Goal: Task Accomplishment & Management: Manage account settings

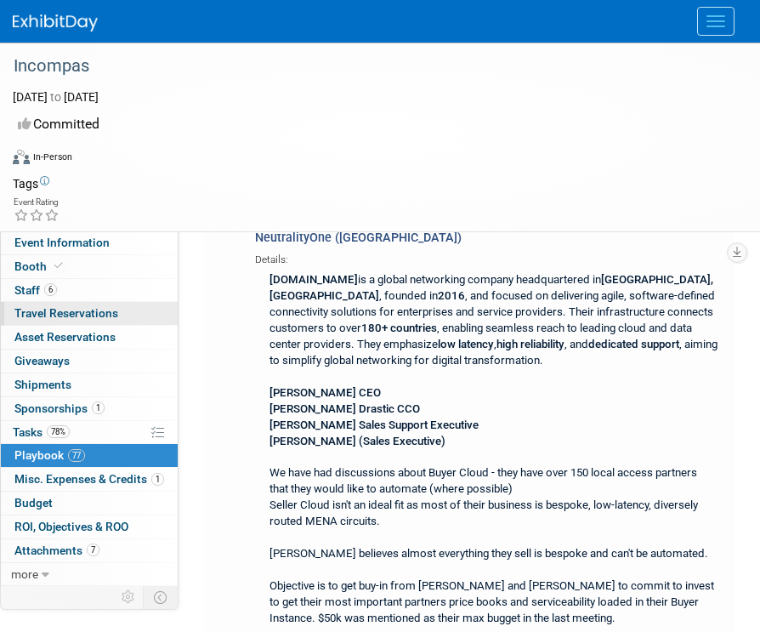
scroll to position [31893, 0]
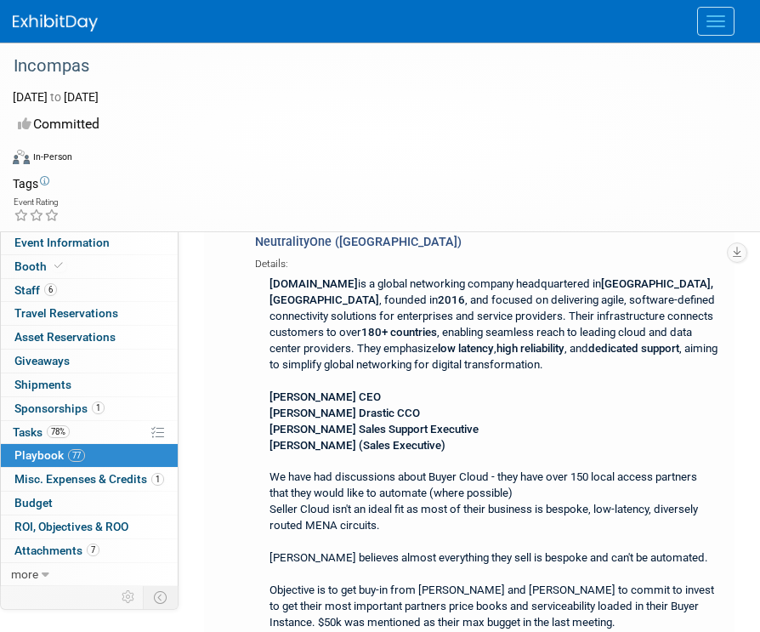
click at [533, 230] on div "Incompas [DATE] to [DATE] (3 days) [DATE] to [DATE] Committed Virtual In-Person…" at bounding box center [380, 138] width 760 height 190
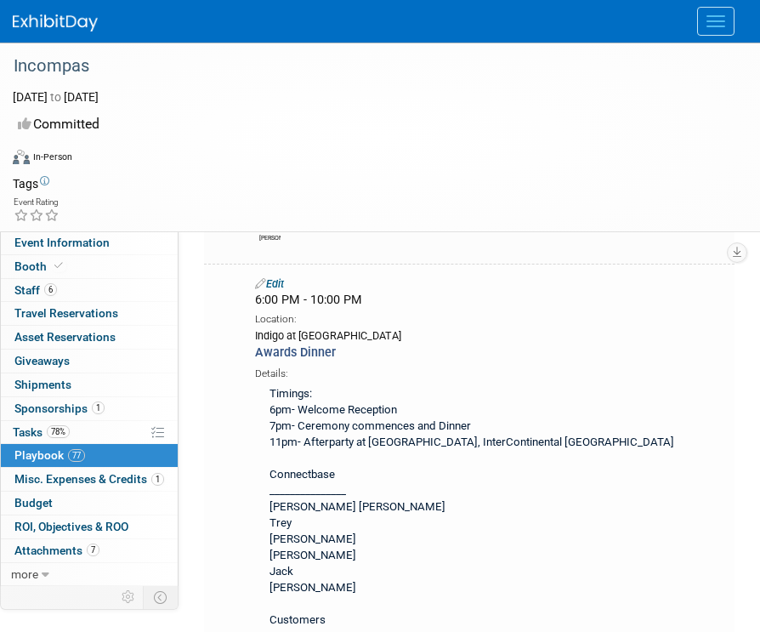
scroll to position [29865, 0]
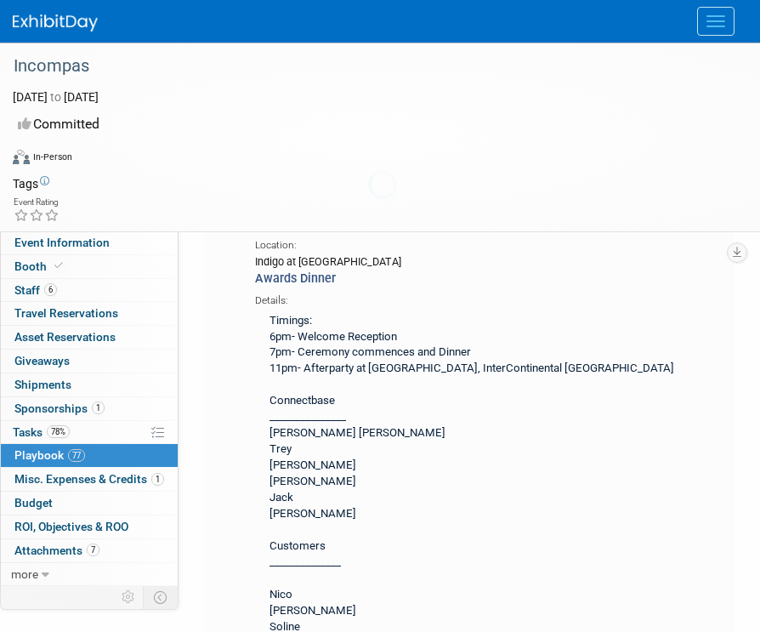
scroll to position [0, 0]
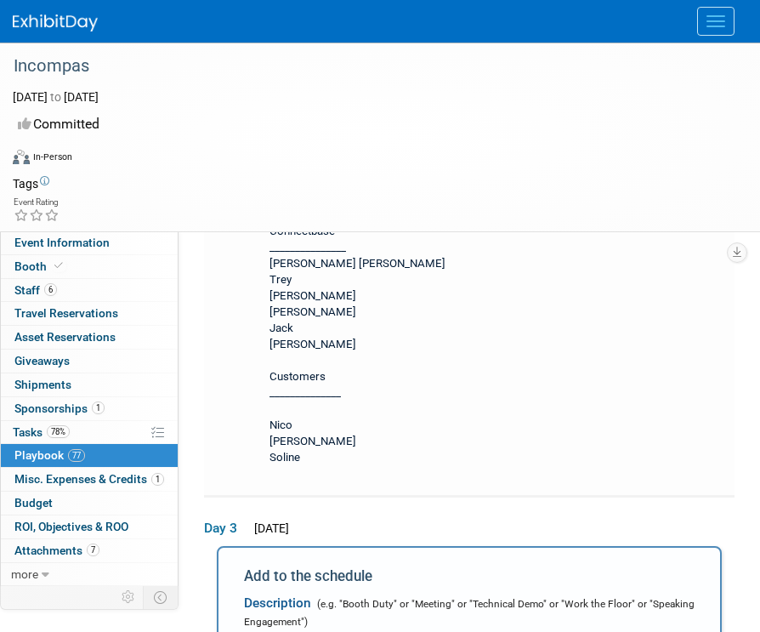
type input "12:30 PM"
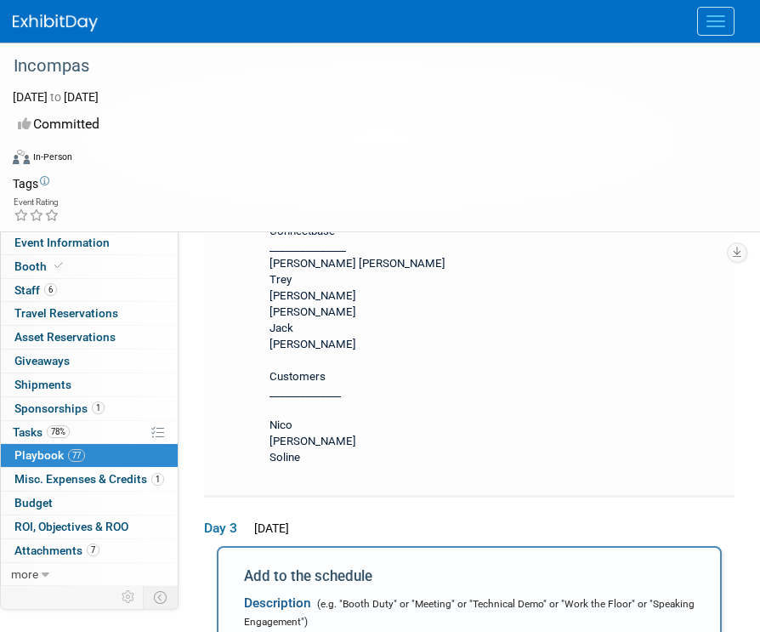
type input "1:00 PM"
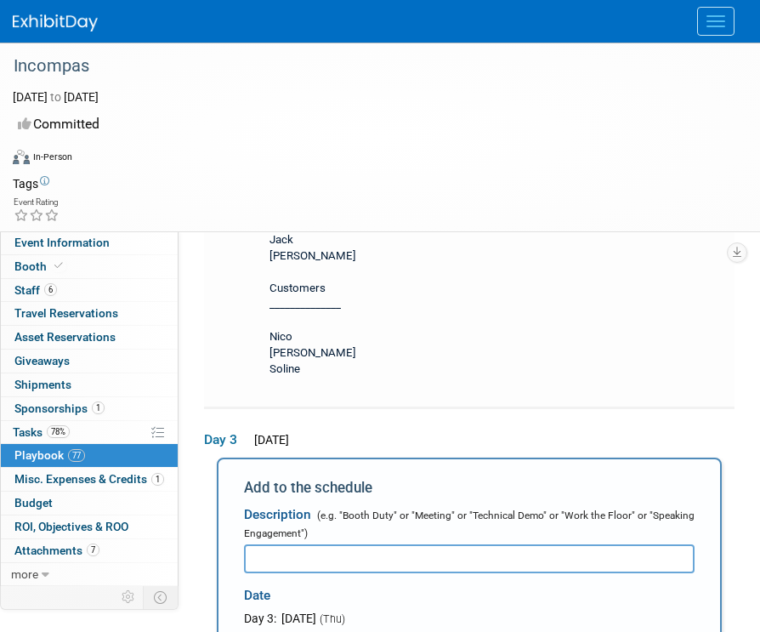
scroll to position [30193, 0]
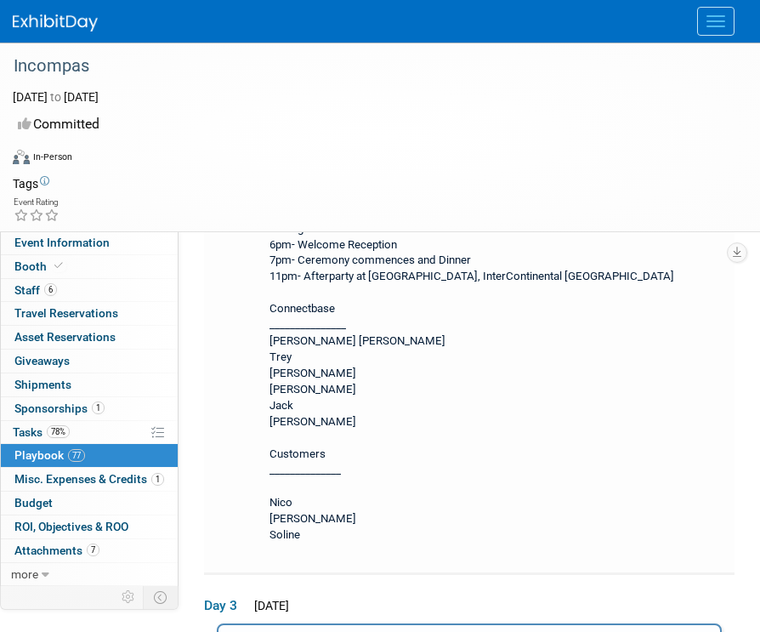
scroll to position [29979, 0]
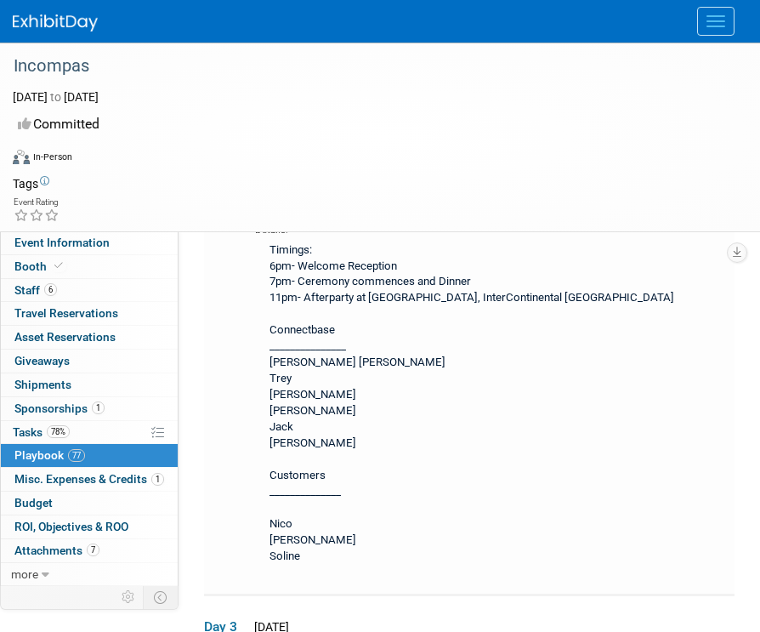
type input "PBR1"
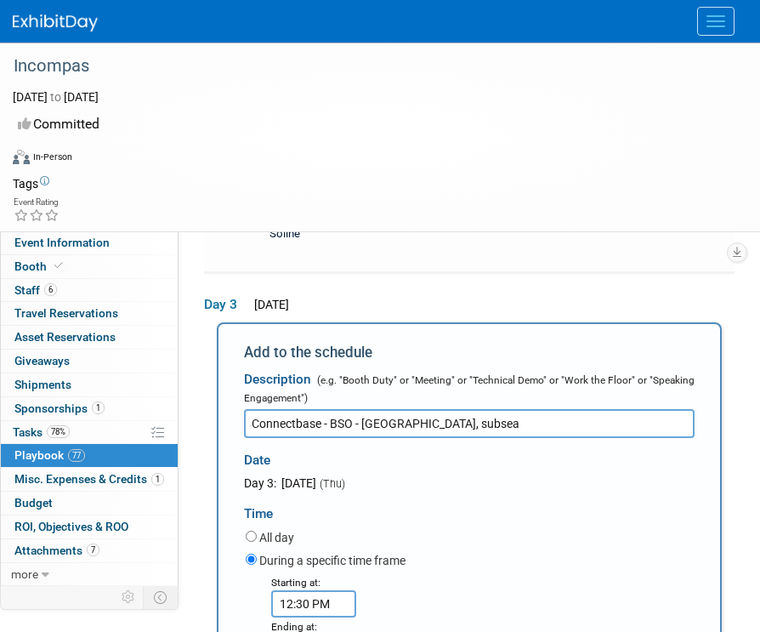
scroll to position [30484, 0]
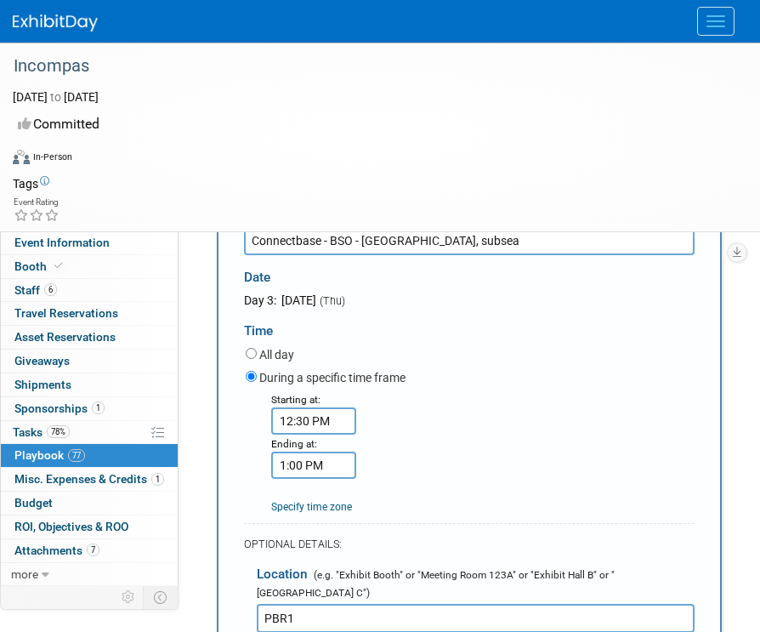
type input "Connectbase - BSO - [GEOGRAPHIC_DATA], subsea"
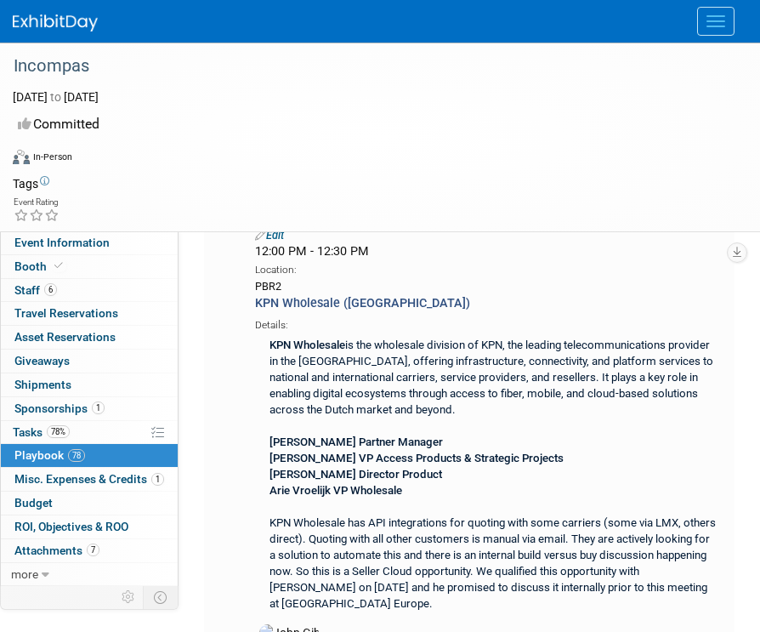
scroll to position [33933, 0]
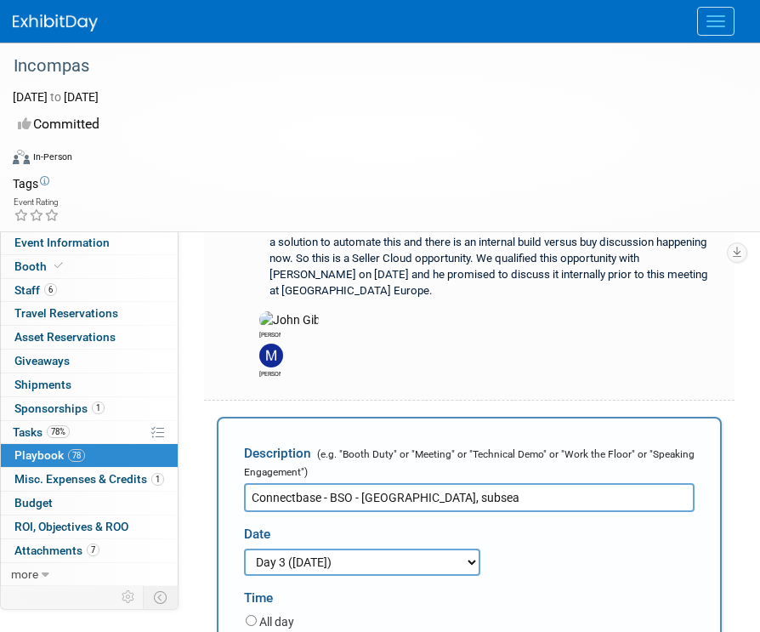
scroll to position [34254, 0]
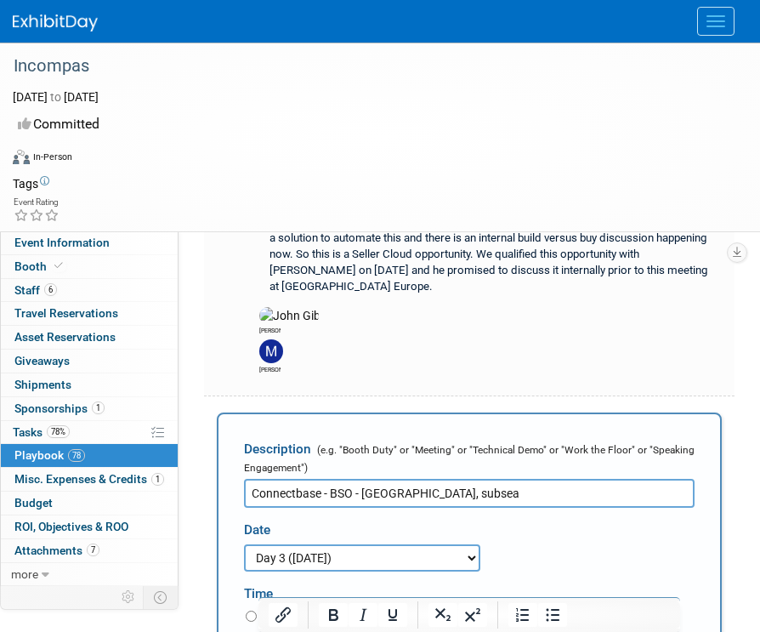
select select
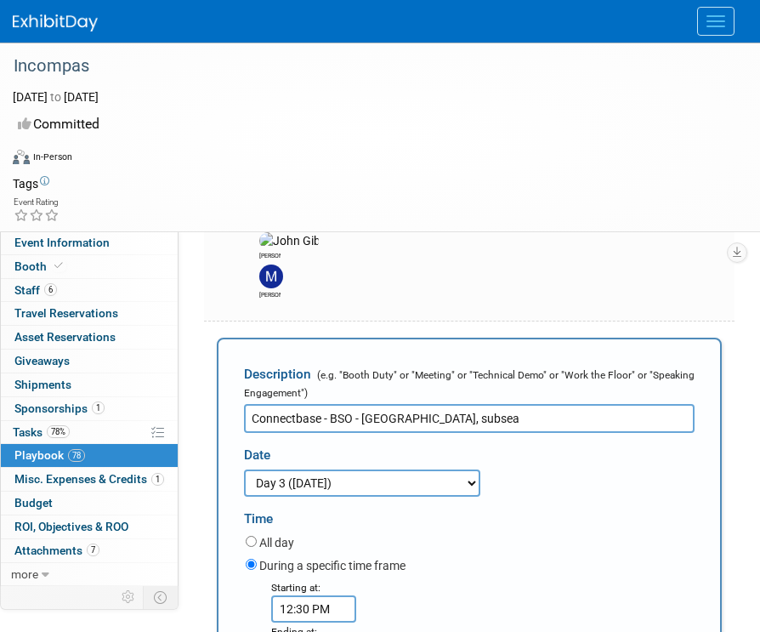
scroll to position [34352, 0]
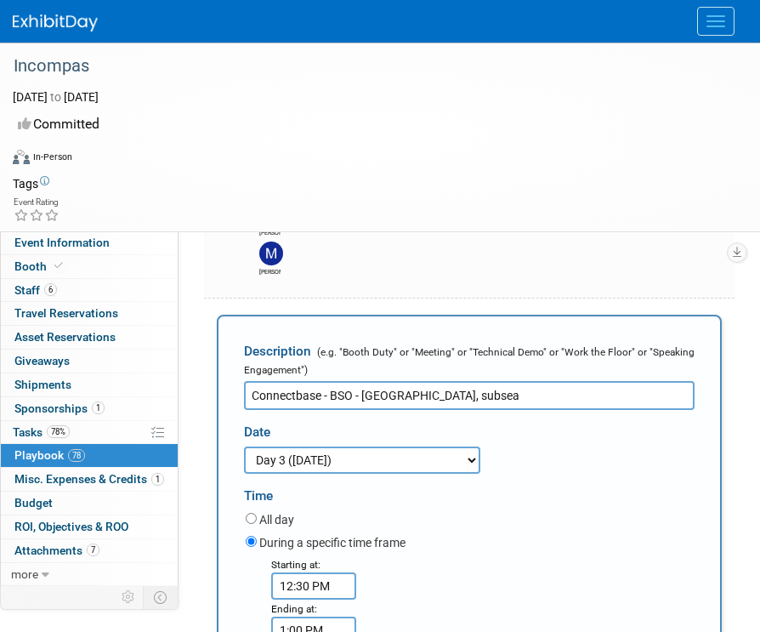
type input "jam"
select select "bd64d517-d0b8-404a-915e-a5f158c55b41"
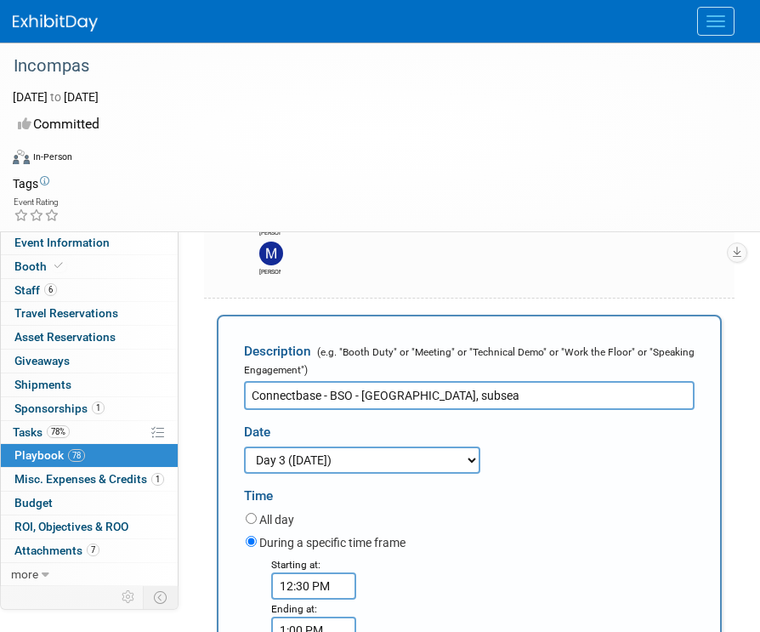
select select
type input "me"
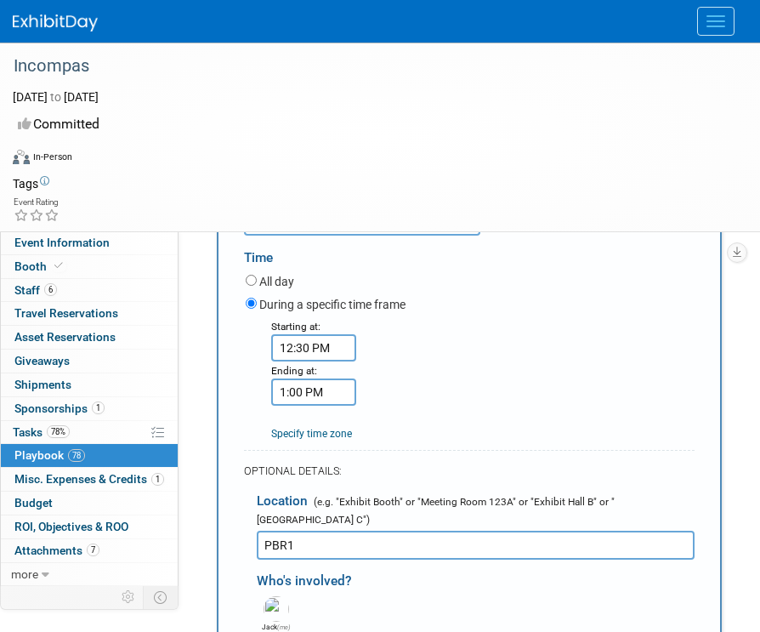
scroll to position [34728, 0]
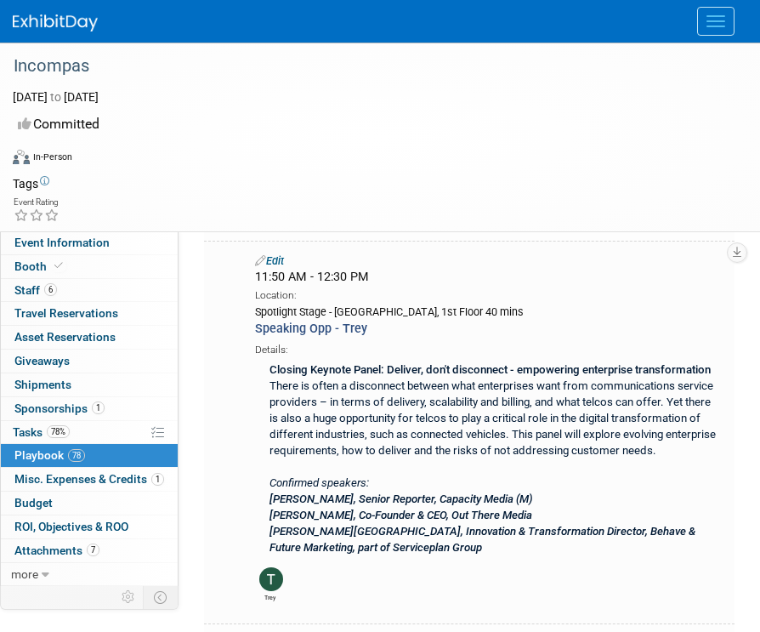
scroll to position [33622, 0]
